Goal: Information Seeking & Learning: Learn about a topic

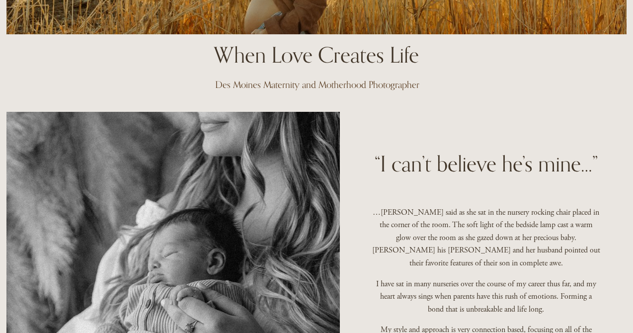
scroll to position [367, 0]
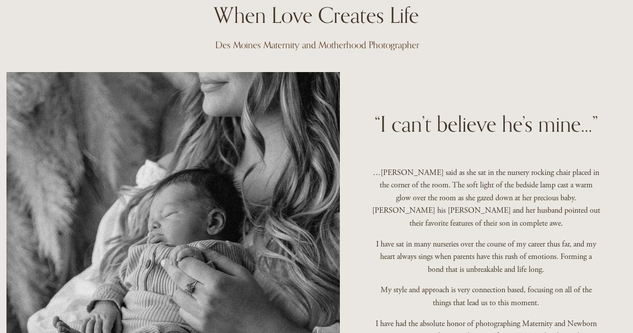
click at [351, 183] on div "“I can’t believe he’s mine…” …[PERSON_NAME] said as she sat in the nursery rock…" at bounding box center [316, 274] width 633 height 404
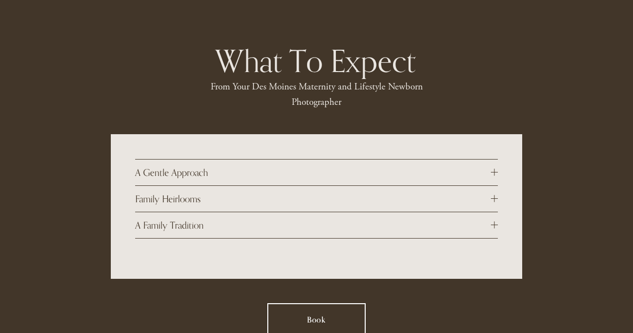
scroll to position [909, 0]
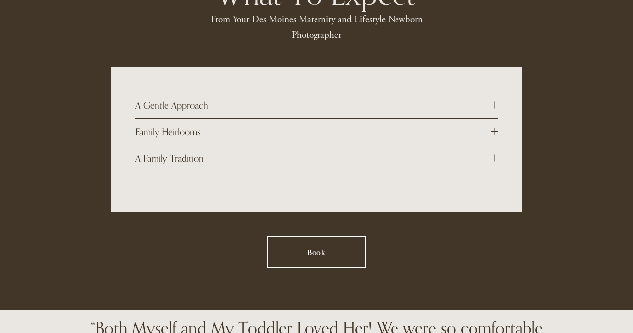
click at [313, 101] on span "A Gentle Approach" at bounding box center [312, 105] width 355 height 11
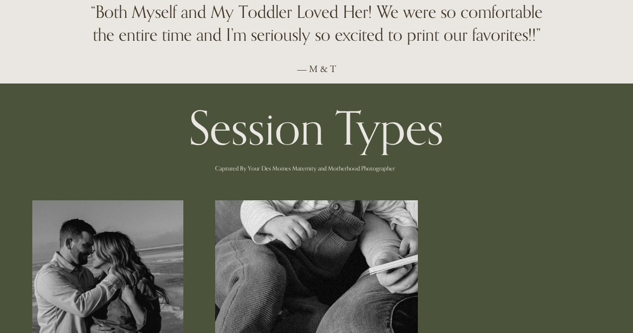
scroll to position [1392, 0]
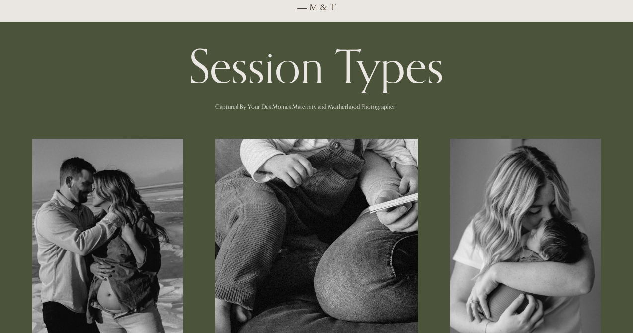
click at [202, 197] on div "Session Types Captured By Your Des Moines Maternity and Motherhood Photographer…" at bounding box center [316, 259] width 633 height 432
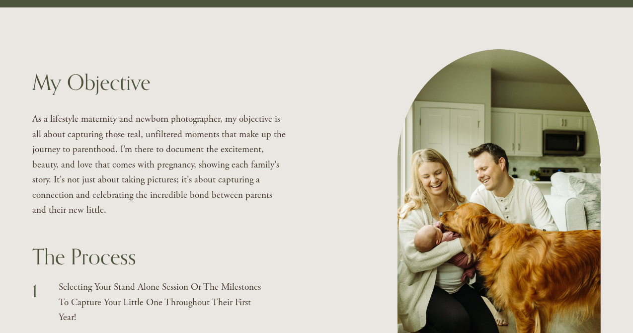
scroll to position [1925, 0]
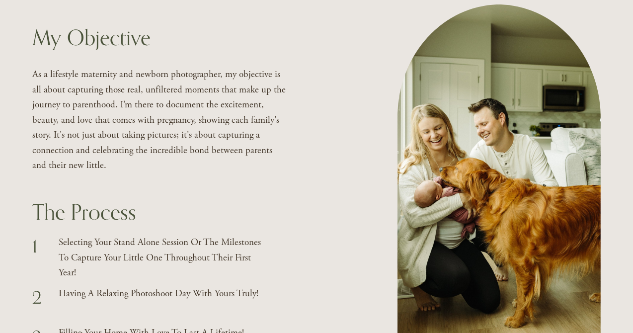
click at [336, 216] on div "My Objective As a lifestyle maternity and newborn photographer, my objective is…" at bounding box center [316, 209] width 633 height 411
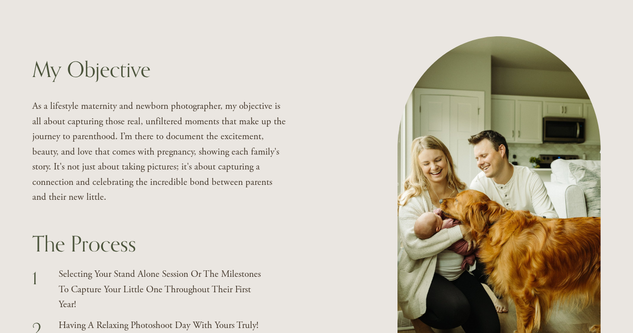
scroll to position [1970, 0]
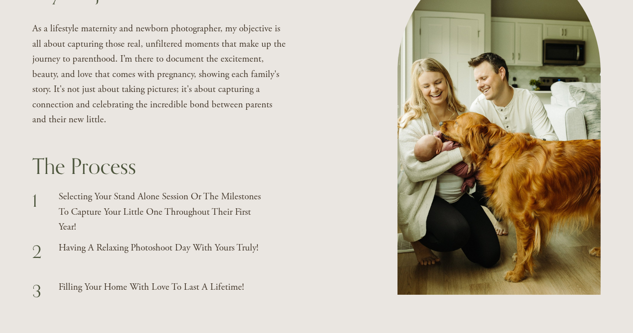
click at [358, 191] on div "My Objective As a lifestyle maternity and newborn photographer, my objective is…" at bounding box center [316, 164] width 633 height 411
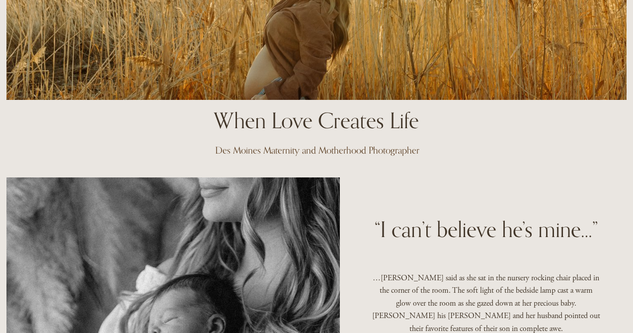
scroll to position [0, 0]
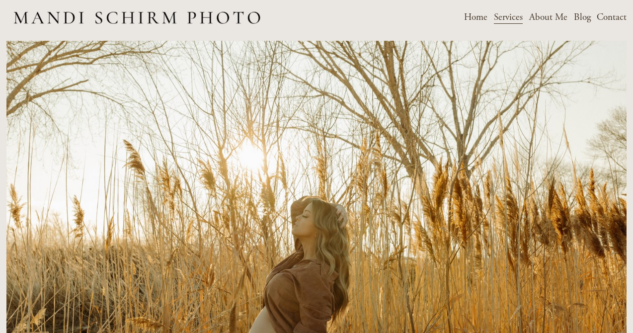
click at [555, 15] on link "About Me" at bounding box center [548, 17] width 38 height 17
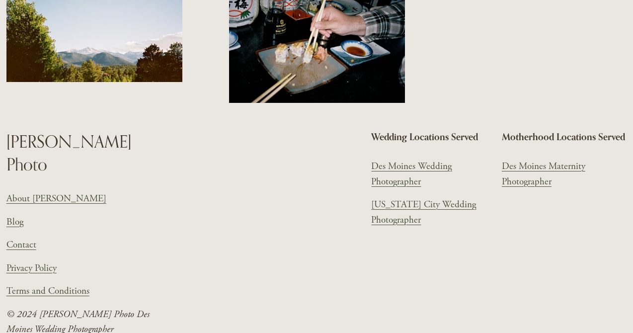
scroll to position [1215, 0]
